Goal: Task Accomplishment & Management: Manage account settings

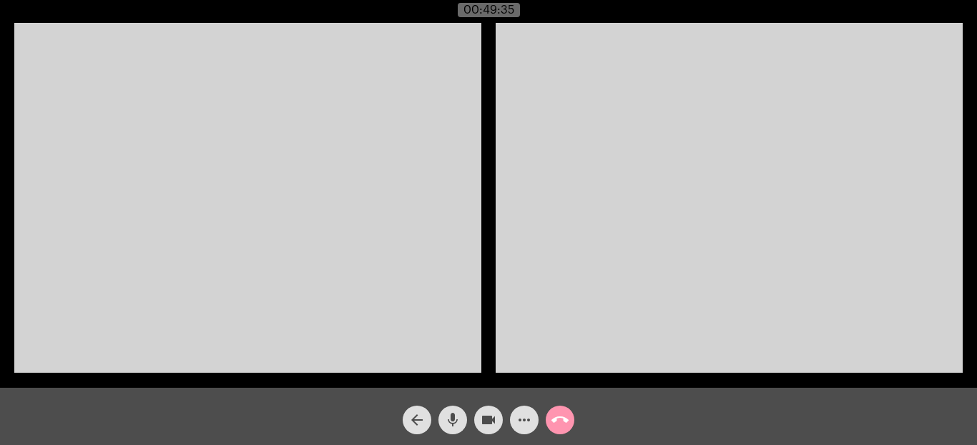
click at [561, 415] on mat-icon "call_end" at bounding box center [559, 419] width 17 height 17
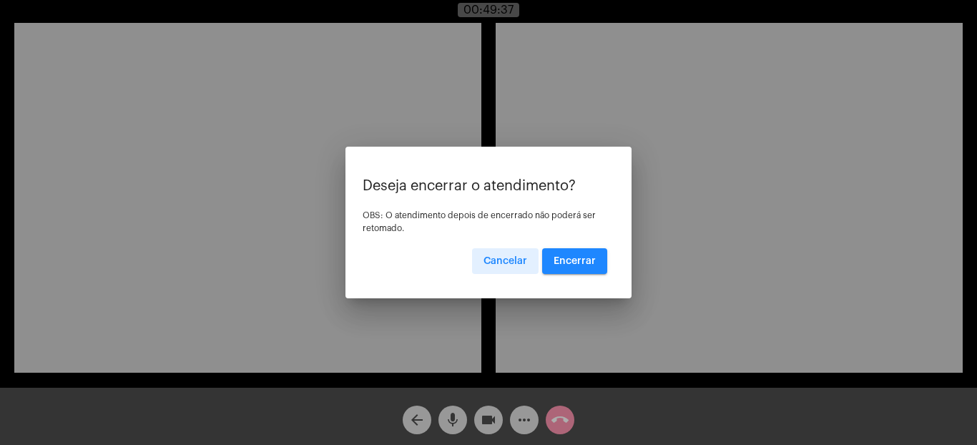
click at [586, 257] on span "Encerrar" at bounding box center [575, 261] width 42 height 10
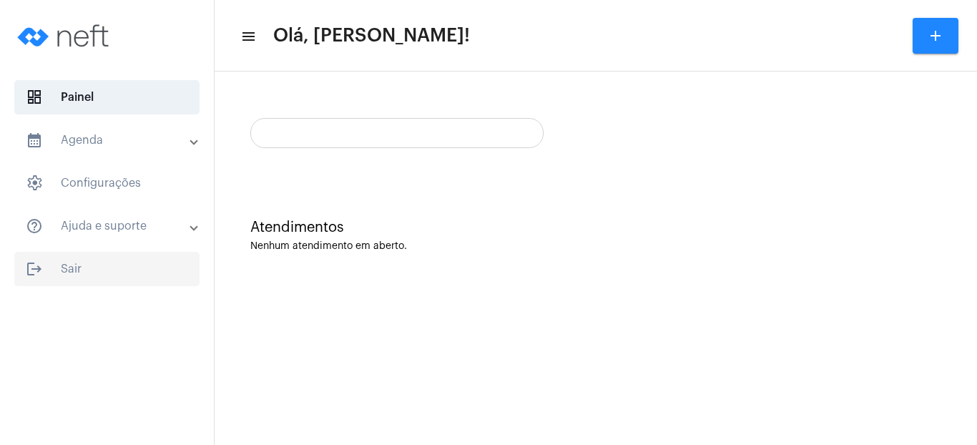
click at [64, 265] on span "logout Sair" at bounding box center [106, 269] width 185 height 34
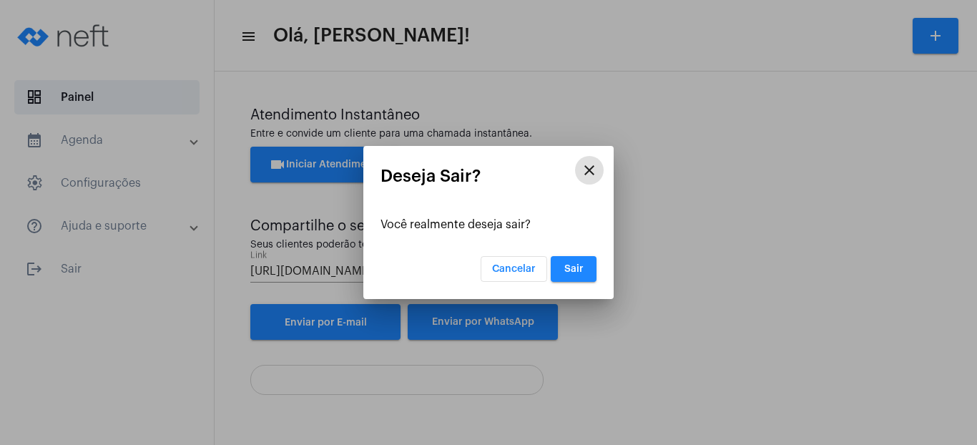
click at [565, 266] on span "Sair" at bounding box center [573, 269] width 19 height 10
